Goal: Task Accomplishment & Management: Manage account settings

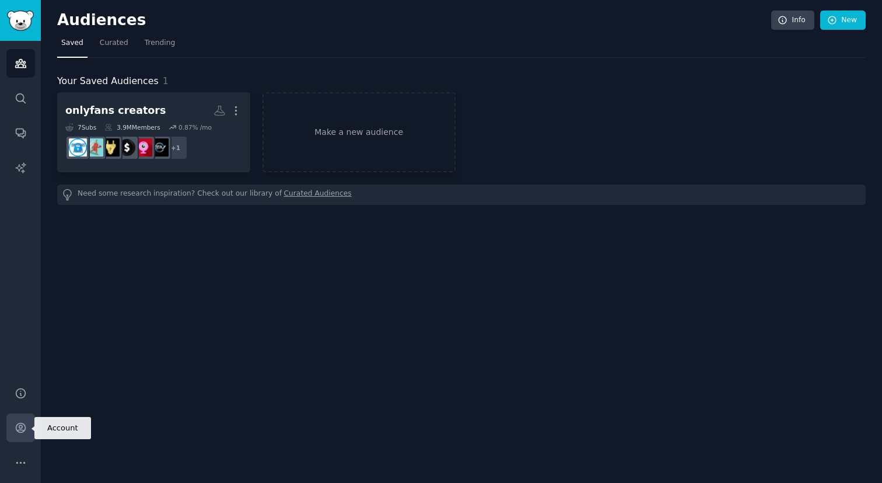
click at [17, 428] on icon "Sidebar" at bounding box center [21, 427] width 12 height 12
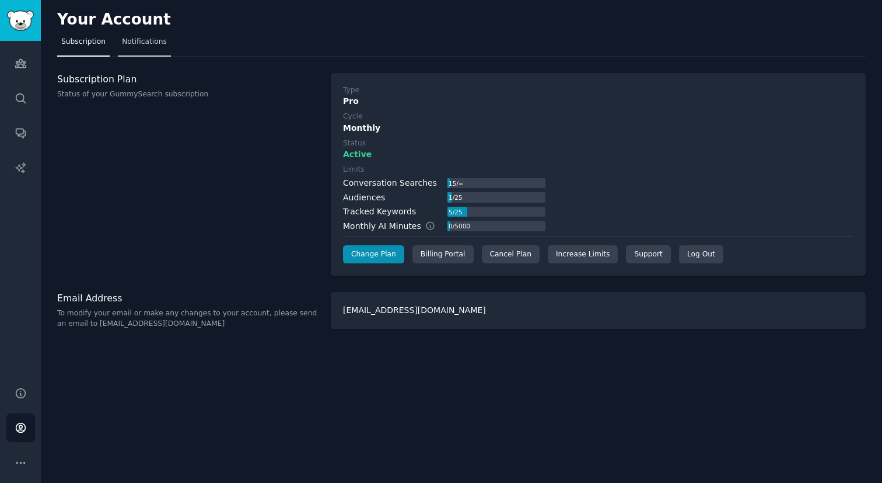
click at [137, 44] on span "Notifications" at bounding box center [144, 42] width 45 height 11
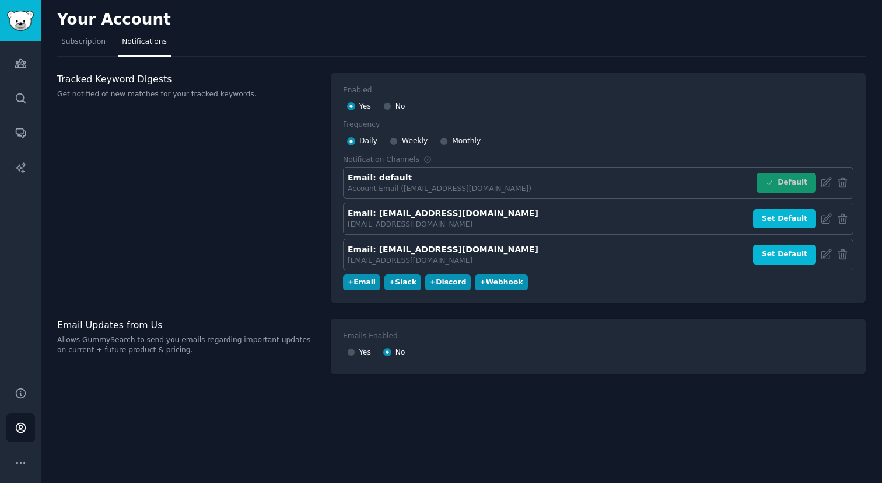
click at [79, 80] on h3 "Tracked Keyword Digests" at bounding box center [187, 79] width 261 height 12
copy h3 "Tracked Keyword Digests"
click at [4, 5] on link "Sidebar" at bounding box center [20, 20] width 41 height 41
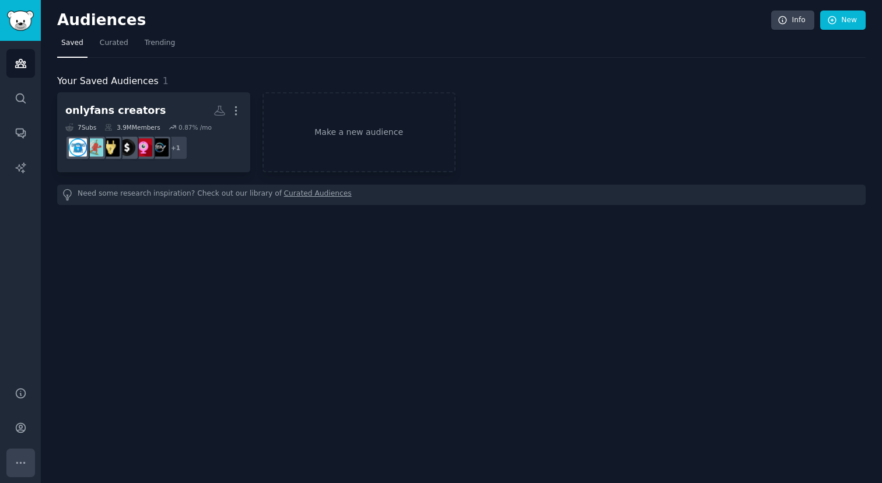
click at [25, 463] on icon "Sidebar" at bounding box center [21, 462] width 12 height 12
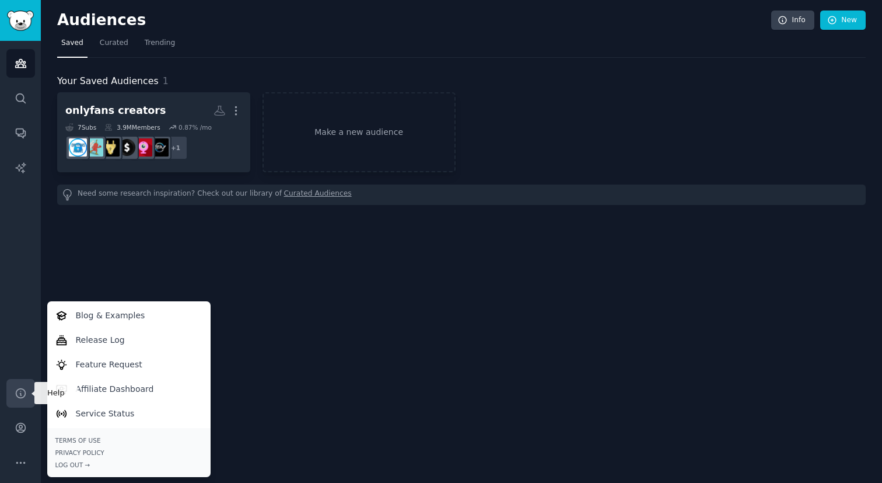
click at [25, 387] on icon "Sidebar" at bounding box center [21, 393] width 12 height 12
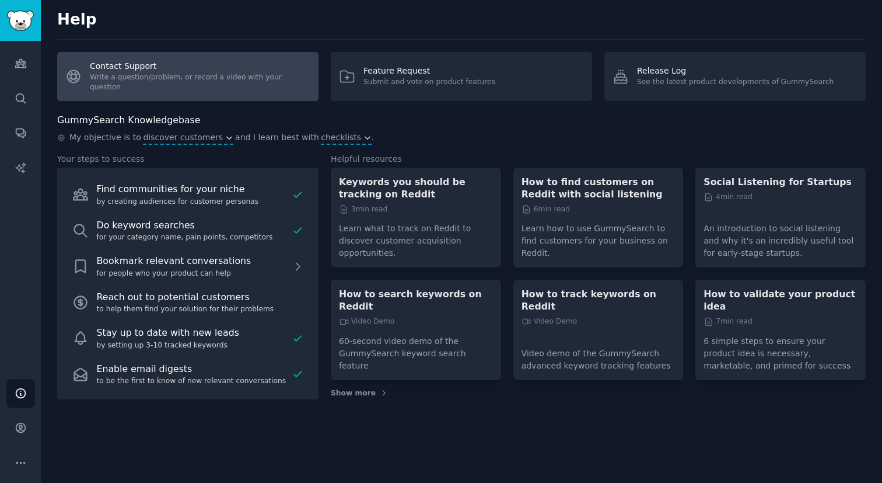
click at [158, 78] on link "Contact Support Write a question/problem, or record a video with your question" at bounding box center [187, 76] width 261 height 49
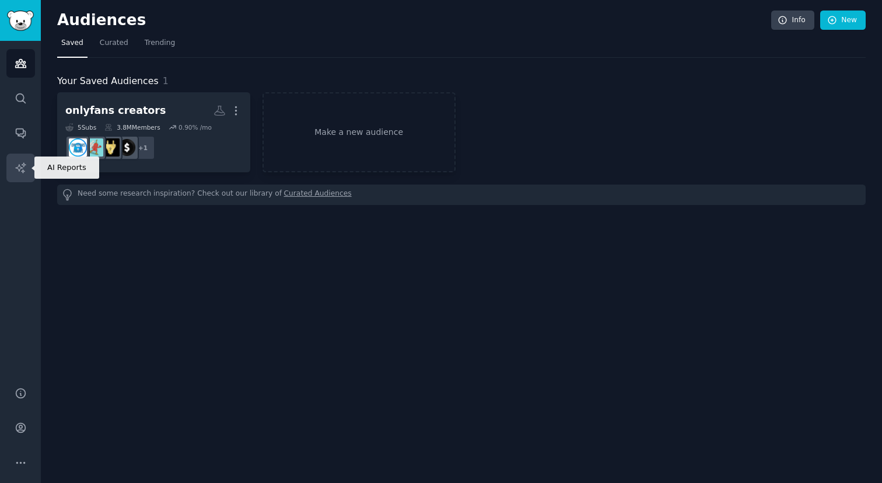
click at [22, 158] on link "AI Reports" at bounding box center [20, 167] width 29 height 29
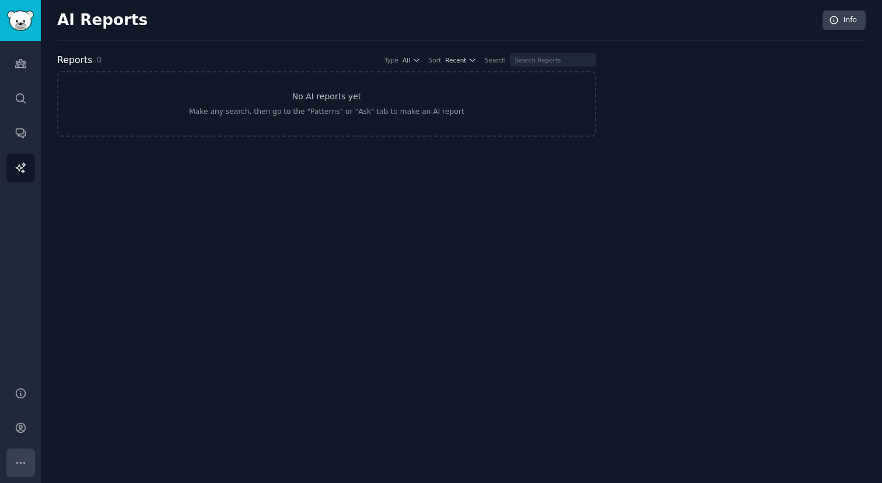
click at [26, 457] on icon "Sidebar" at bounding box center [21, 462] width 12 height 12
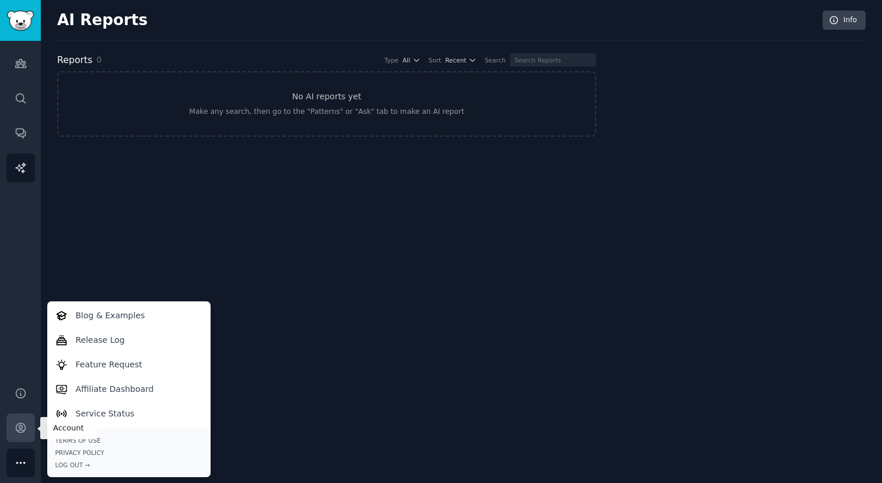
click at [25, 418] on link "Account" at bounding box center [20, 427] width 29 height 29
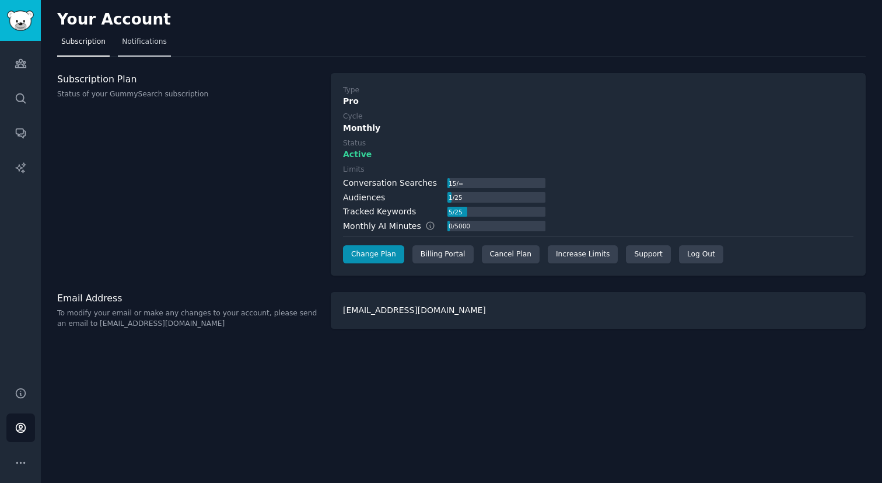
click at [145, 46] on span "Notifications" at bounding box center [144, 42] width 45 height 11
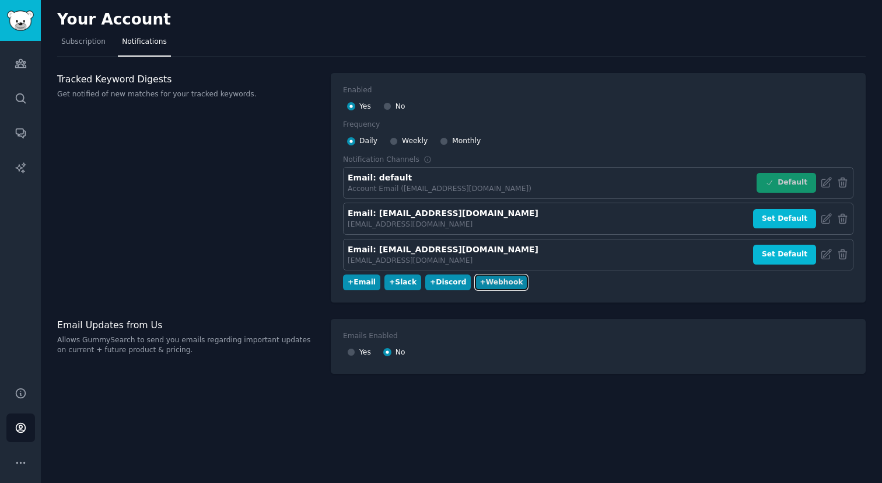
click at [508, 277] on div "+ Webhook" at bounding box center [501, 282] width 43 height 11
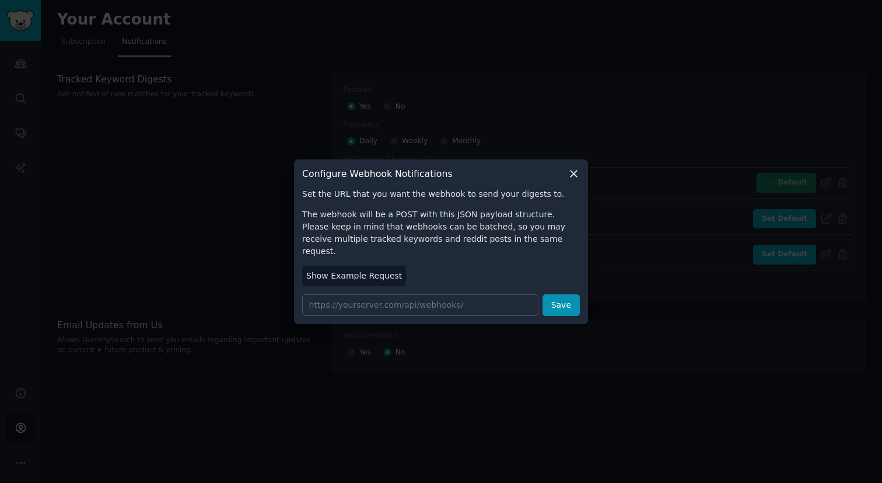
click at [570, 177] on icon at bounding box center [574, 173] width 12 height 12
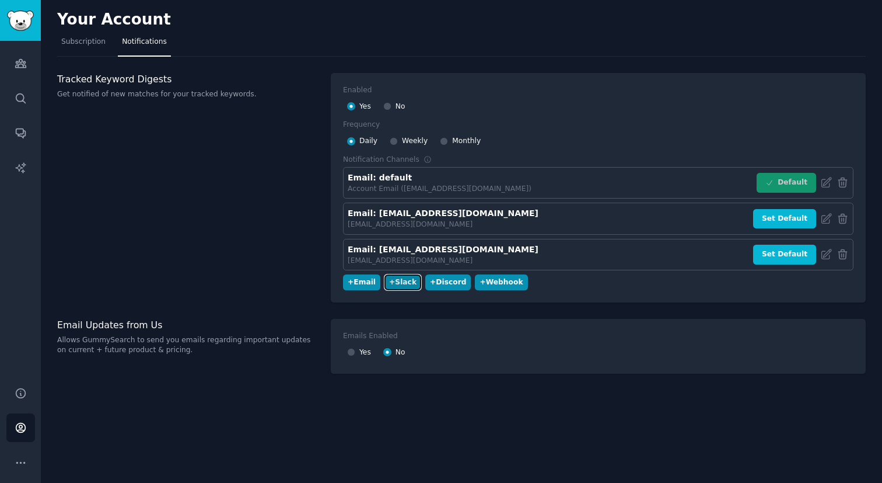
click at [399, 278] on div "+ Slack" at bounding box center [402, 282] width 27 height 11
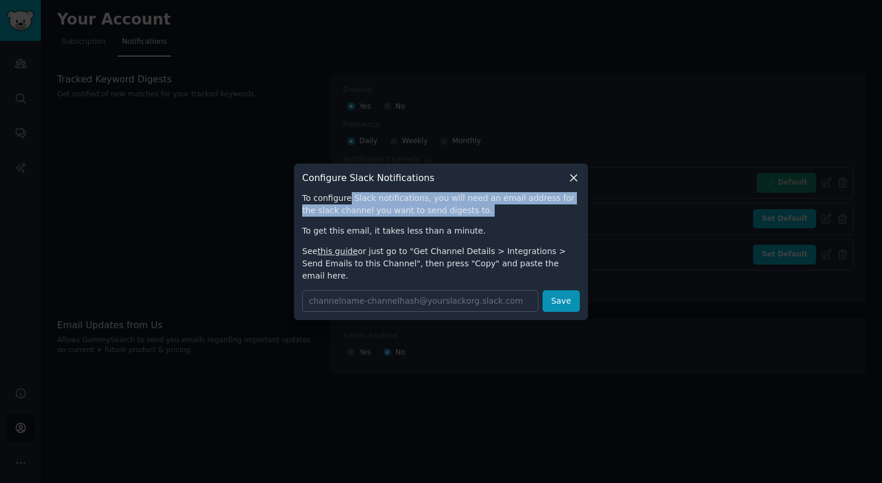
drag, startPoint x: 349, startPoint y: 204, endPoint x: 527, endPoint y: 223, distance: 179.0
click at [527, 223] on div "To configure Slack notifications, you will need an email address for the slack …" at bounding box center [441, 237] width 278 height 90
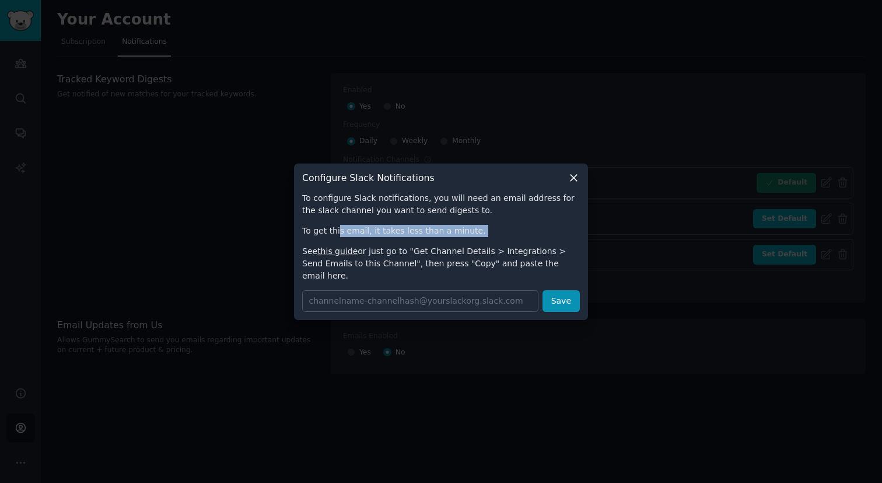
drag, startPoint x: 338, startPoint y: 236, endPoint x: 423, endPoint y: 245, distance: 85.6
click at [423, 245] on div "To configure Slack notifications, you will need an email address for the slack …" at bounding box center [441, 237] width 278 height 90
click at [422, 245] on div "To configure Slack notifications, you will need an email address for the slack …" at bounding box center [441, 237] width 278 height 90
click at [345, 256] on link "this guide" at bounding box center [337, 250] width 40 height 9
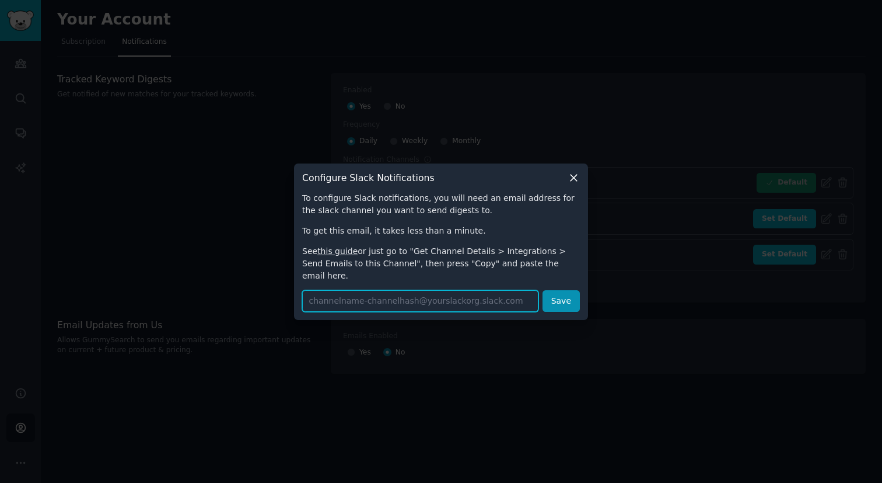
click at [407, 294] on input "text" at bounding box center [420, 301] width 236 height 22
paste input "reddit-gummy-search-aaaarlvto6glomkk2gcfebk4p4@rm11workspace.slack.com"
type input "reddit-gummy-search-aaaarlvto6glomkk2gcfebk4p4@rm11workspace.slack.com"
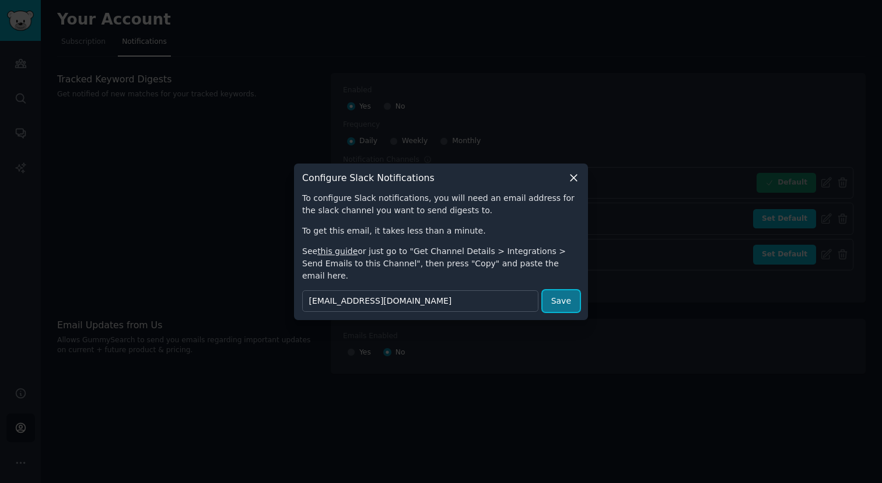
scroll to position [0, 0]
click at [559, 290] on button "Save" at bounding box center [561, 301] width 37 height 22
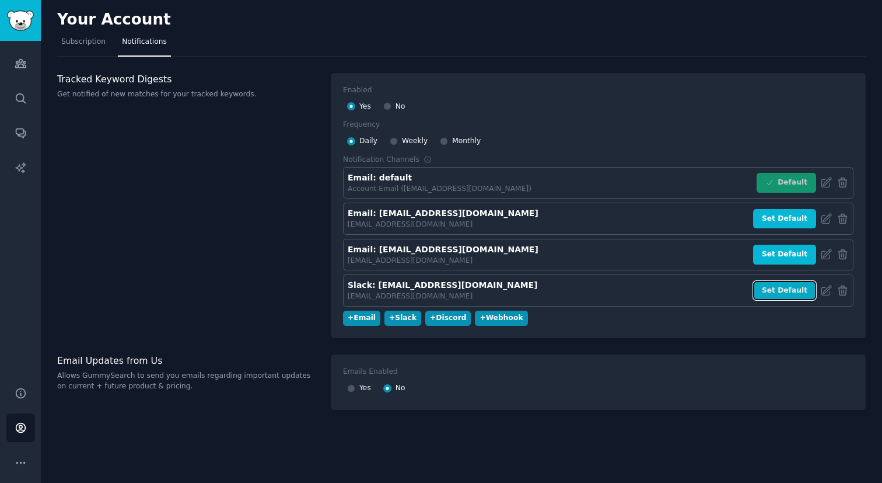
click at [775, 291] on button "Set Default" at bounding box center [784, 291] width 63 height 20
click at [85, 42] on span "Subscription" at bounding box center [83, 42] width 44 height 11
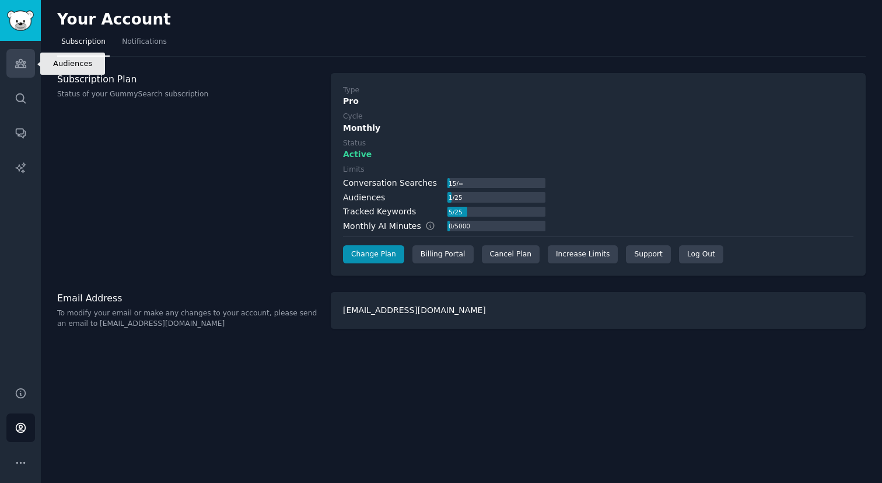
click at [23, 54] on link "Audiences" at bounding box center [20, 63] width 29 height 29
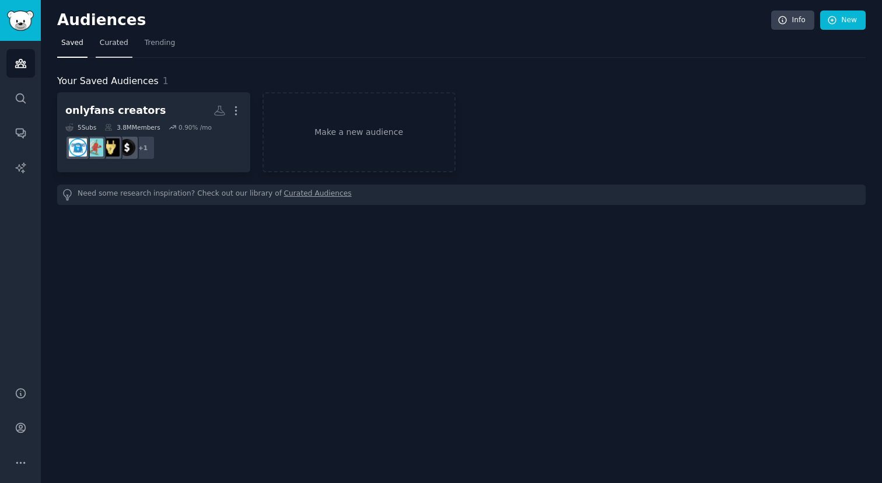
click at [100, 49] on link "Curated" at bounding box center [114, 46] width 37 height 24
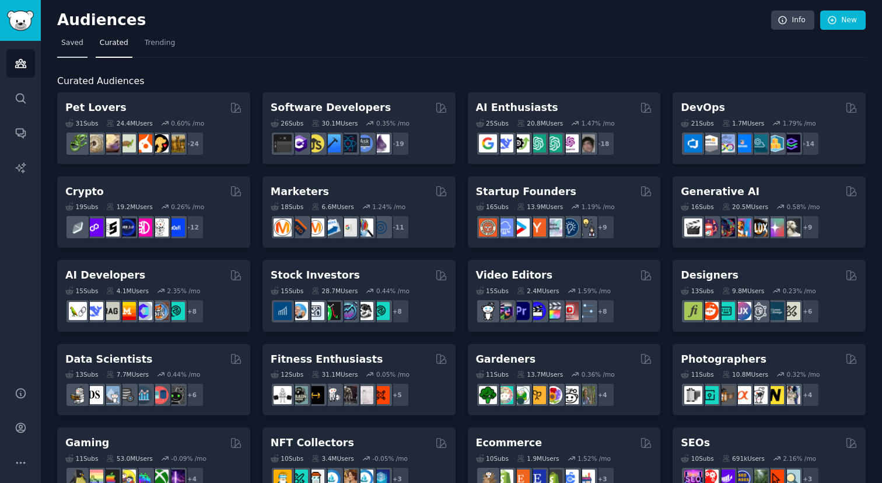
click at [63, 41] on span "Saved" at bounding box center [72, 43] width 22 height 11
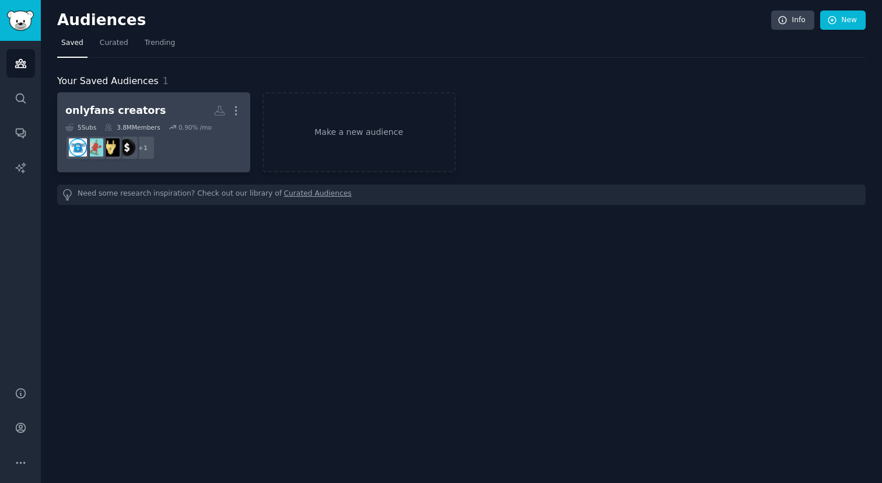
click at [139, 120] on h2 "onlyfans creators More" at bounding box center [153, 110] width 177 height 20
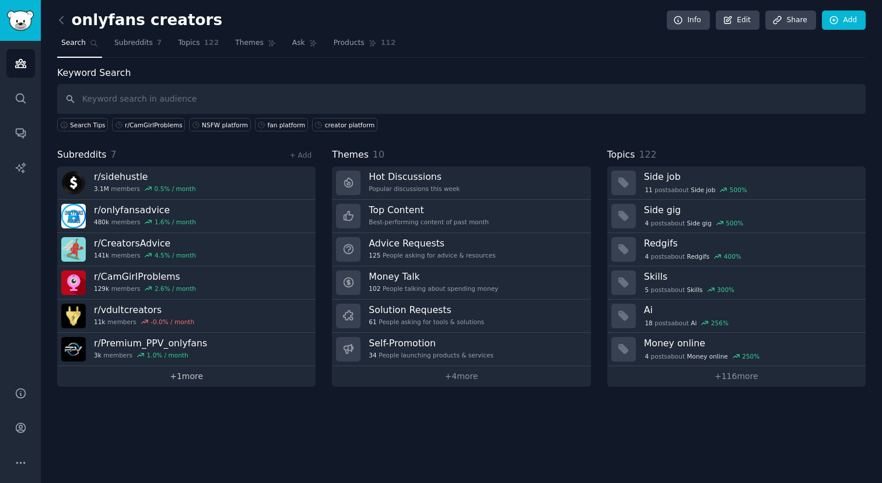
click at [178, 375] on link "+ 1 more" at bounding box center [186, 376] width 258 height 20
